Goal: Information Seeking & Learning: Learn about a topic

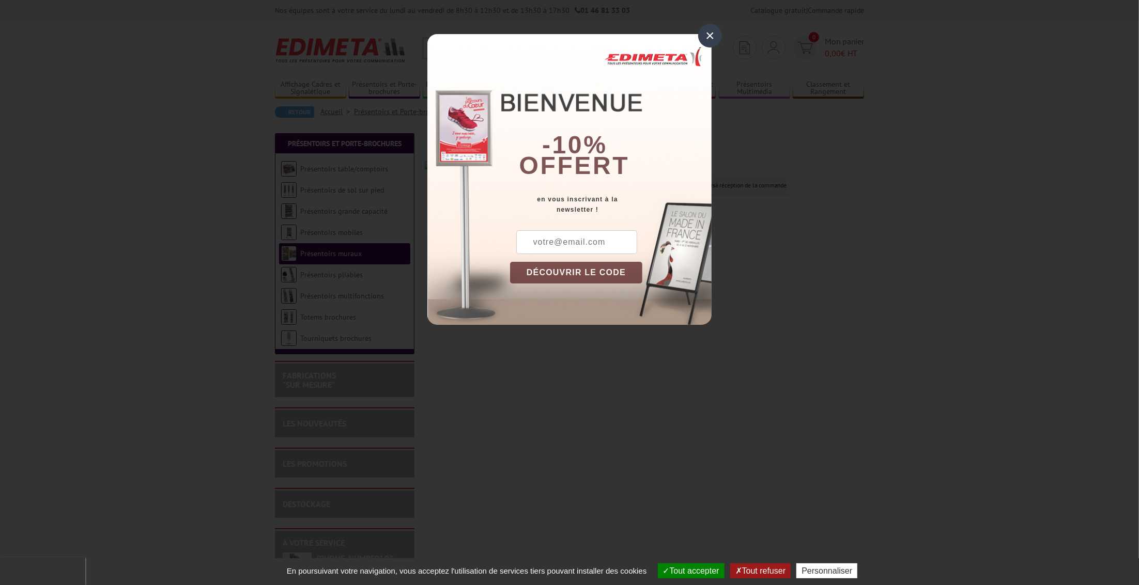
click at [707, 34] on div "×" at bounding box center [710, 36] width 24 height 24
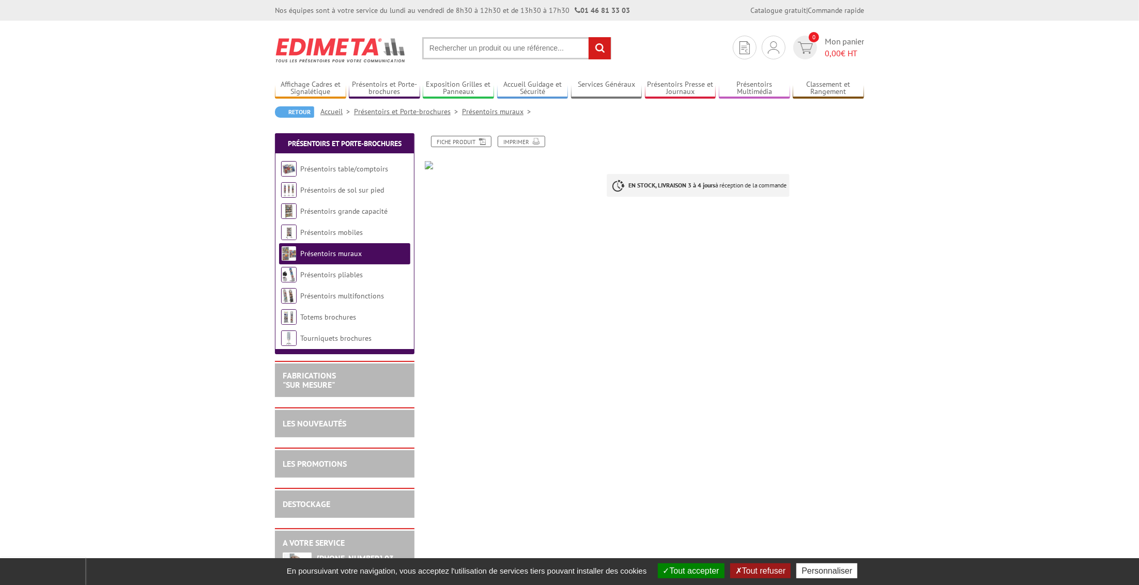
click at [312, 253] on link "Présentoirs muraux" at bounding box center [330, 253] width 61 height 9
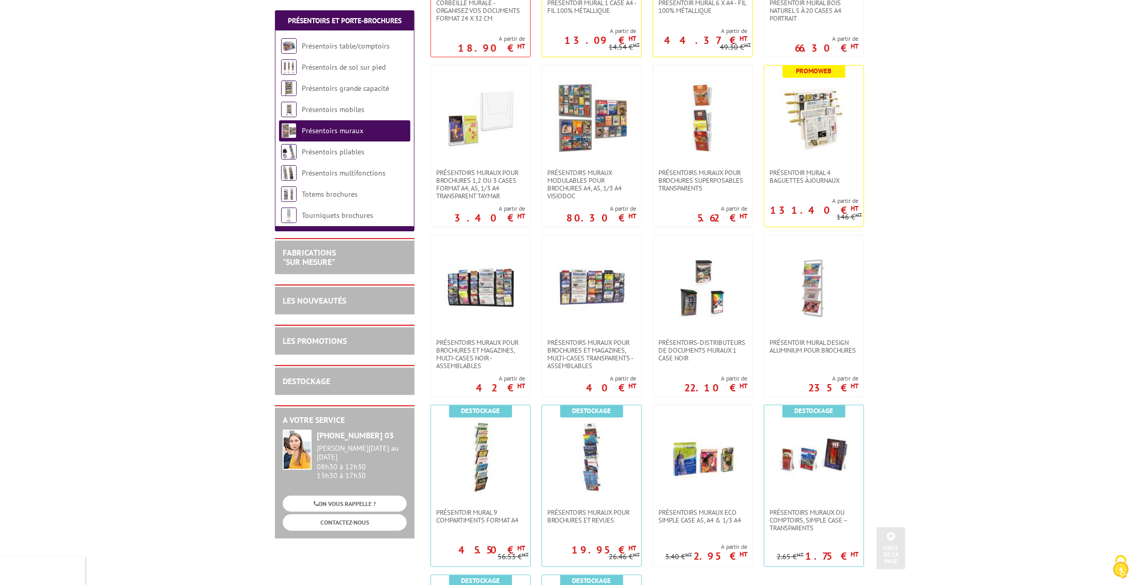
scroll to position [362, 0]
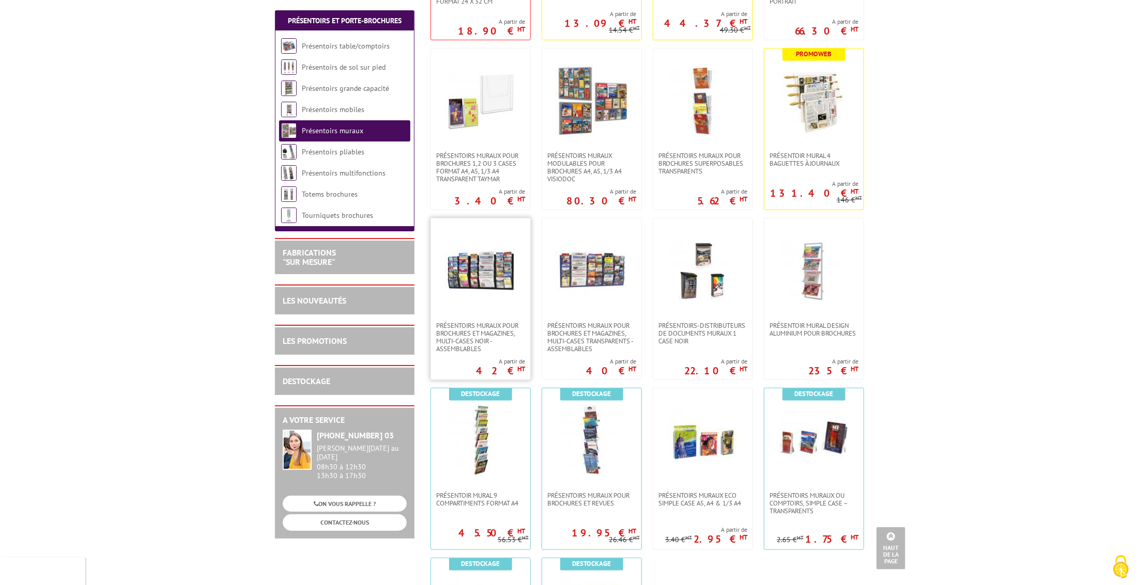
click at [485, 285] on img at bounding box center [480, 270] width 72 height 72
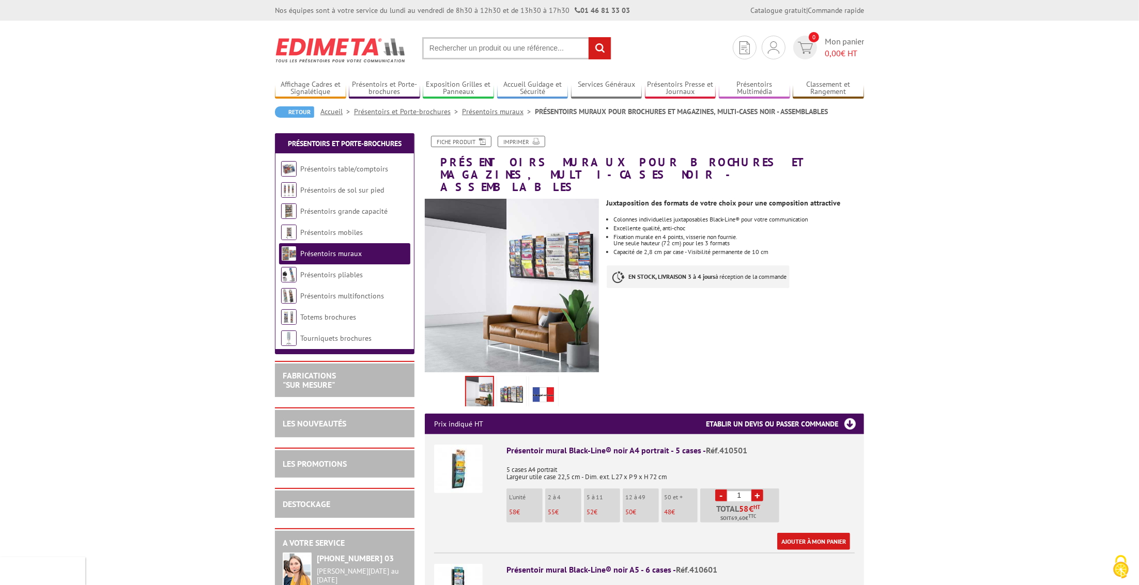
click at [557, 254] on img at bounding box center [512, 286] width 174 height 174
click at [509, 378] on img at bounding box center [511, 394] width 25 height 32
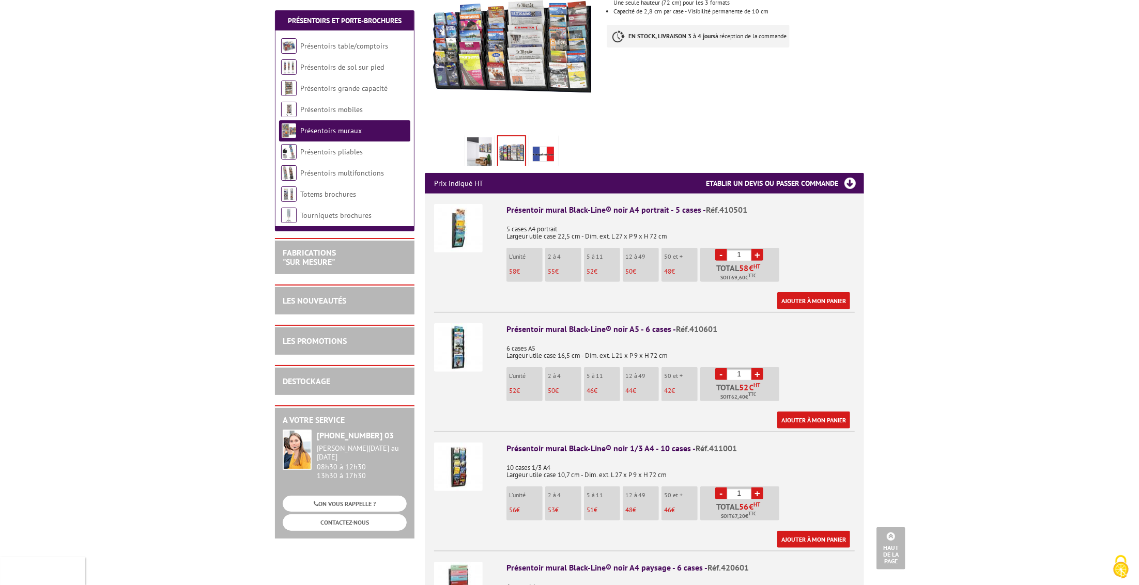
scroll to position [258, 0]
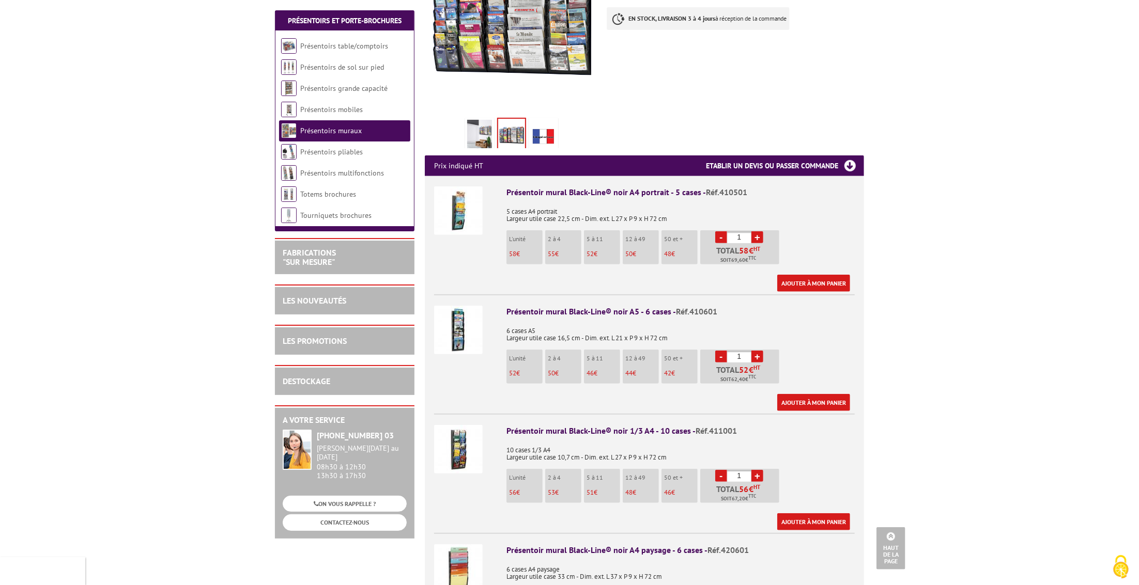
click at [459, 324] on img at bounding box center [458, 330] width 49 height 49
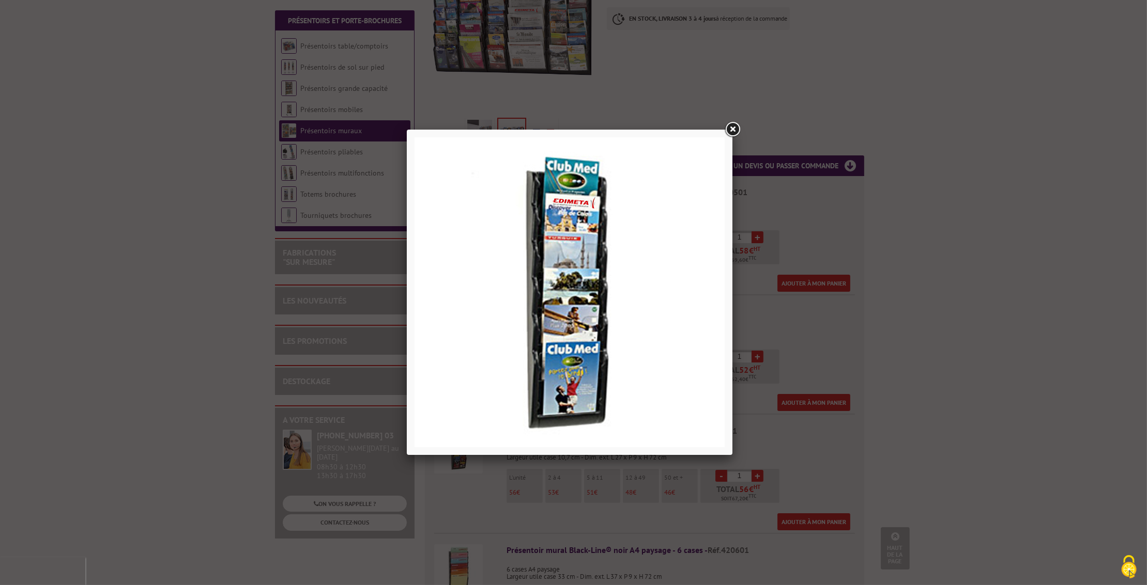
click at [729, 127] on link at bounding box center [732, 129] width 19 height 19
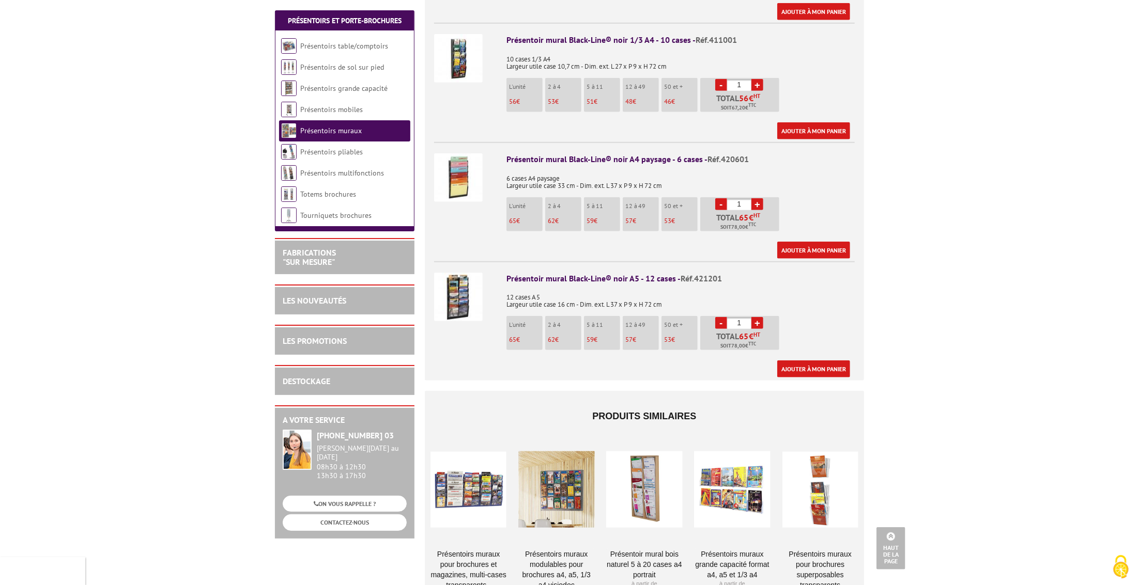
scroll to position [723, 0]
